Goal: Information Seeking & Learning: Learn about a topic

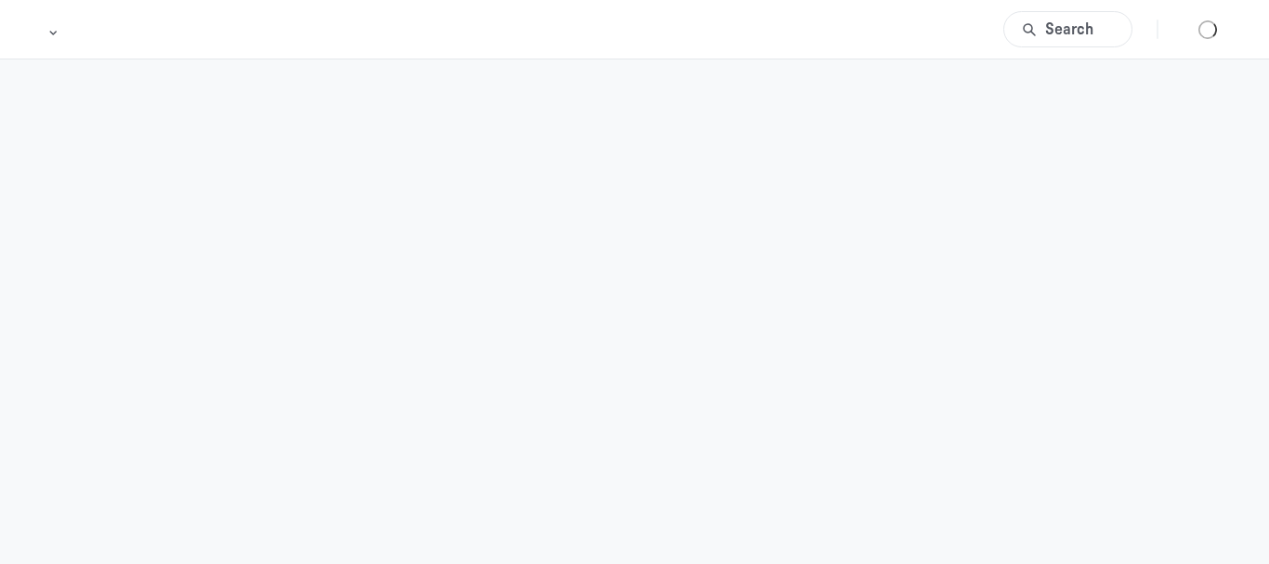
drag, startPoint x: 1233, startPoint y: 348, endPoint x: 290, endPoint y: 9, distance: 1002.2
click at [1233, 347] on body "Search" at bounding box center [634, 282] width 1269 height 564
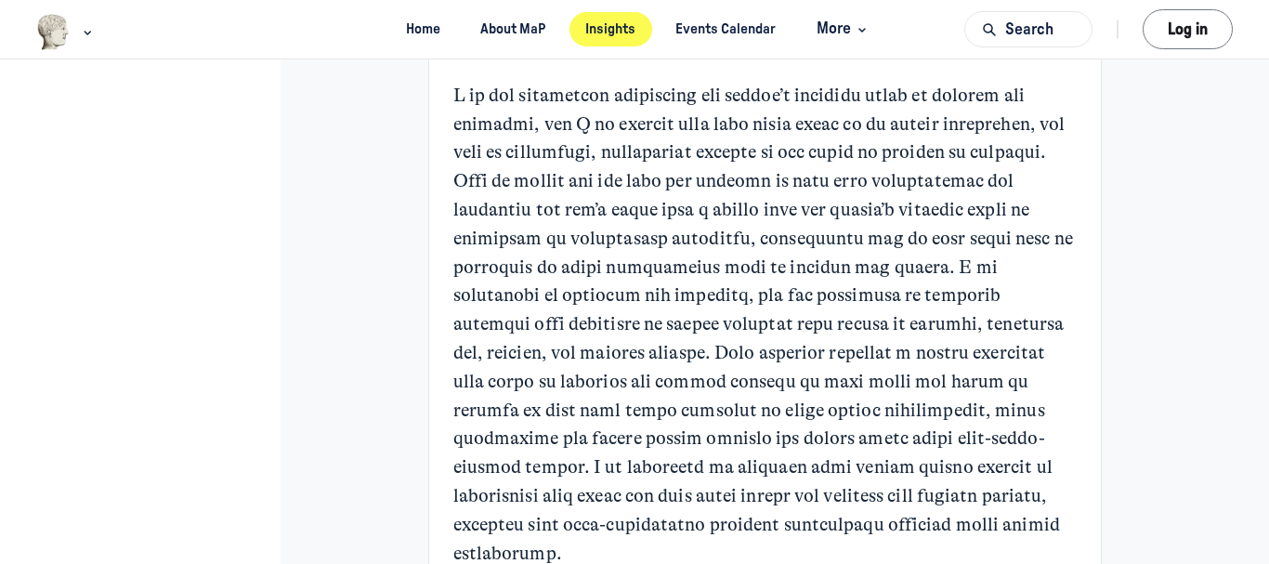
scroll to position [1022, 0]
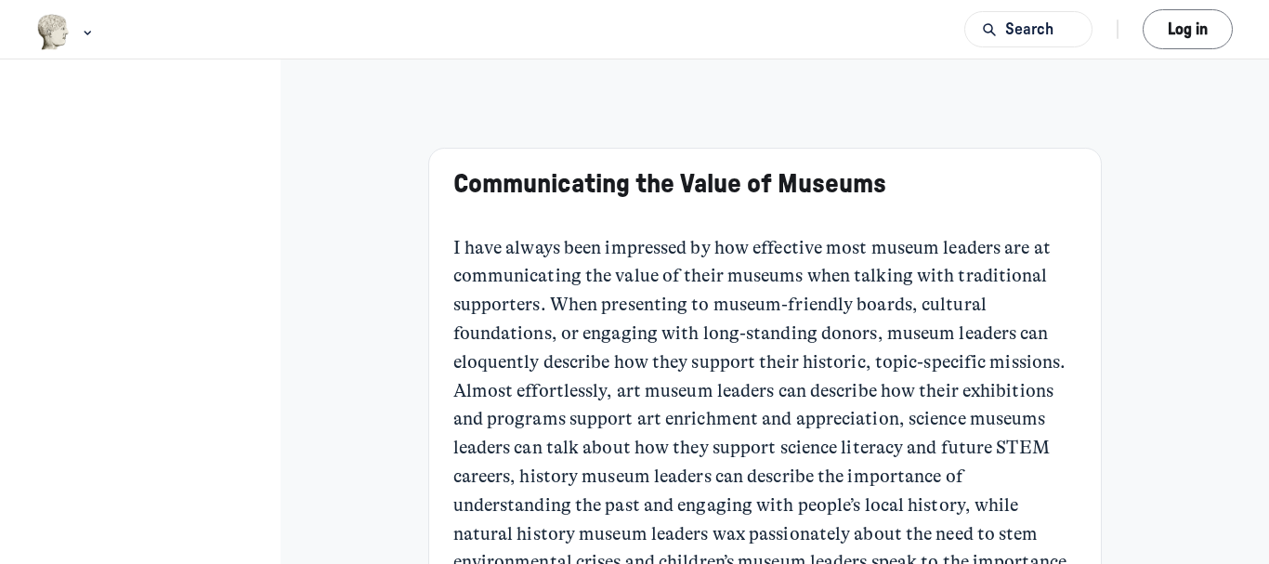
click at [714, 334] on p "I have always been impressed by how effective most museum leaders are at commun…" at bounding box center [765, 420] width 624 height 372
click at [1078, 359] on p "I have always been impressed by how effective most museum leaders are at commun…" at bounding box center [765, 420] width 624 height 372
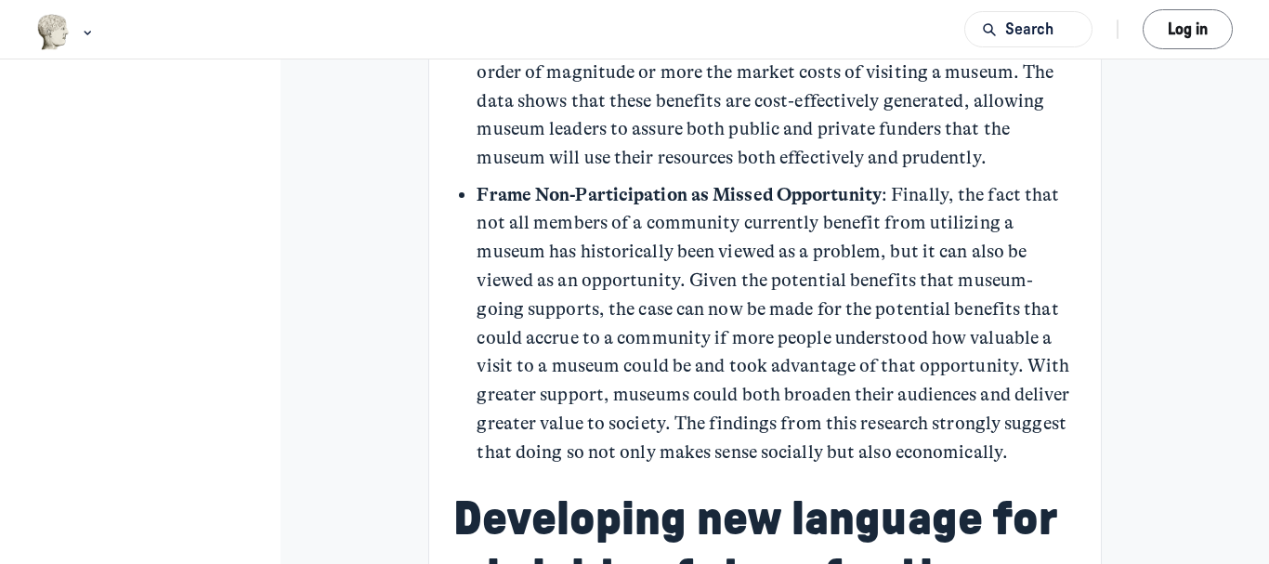
scroll to position [6690, 0]
